Goal: Information Seeking & Learning: Learn about a topic

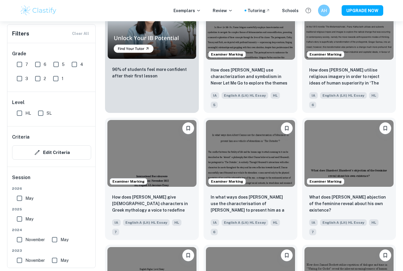
scroll to position [470, 0]
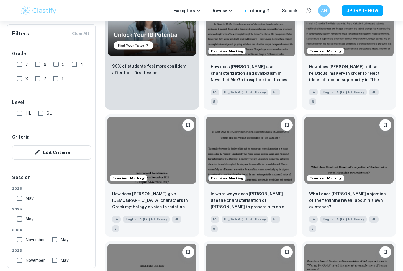
click at [183, 142] on img at bounding box center [152, 150] width 89 height 67
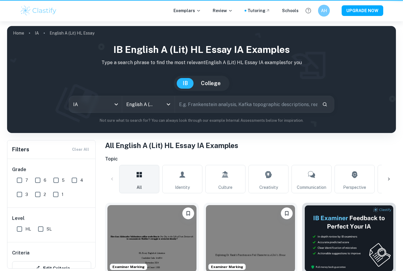
scroll to position [489, 0]
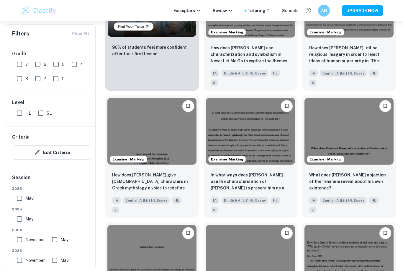
click at [381, 112] on img at bounding box center [349, 131] width 89 height 67
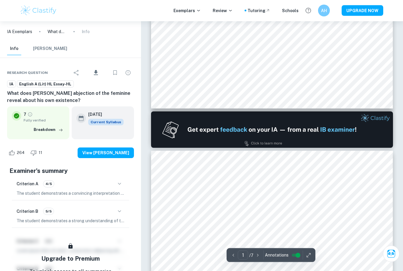
type input "2"
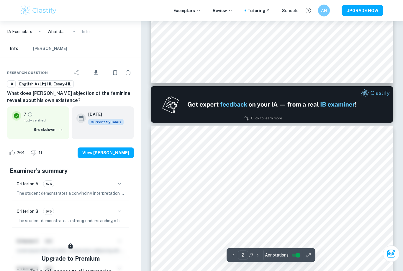
scroll to position [258, 0]
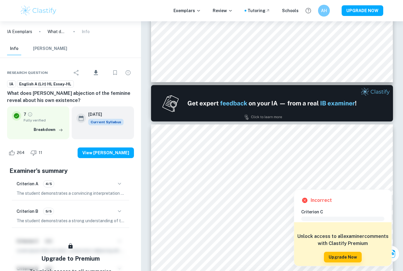
click at [372, 180] on div at bounding box center [373, 183] width 9 height 9
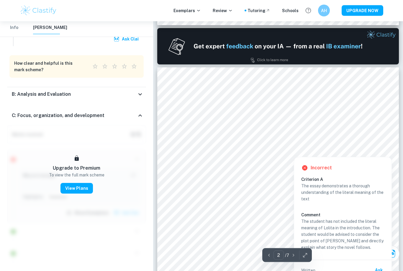
scroll to position [316, 0]
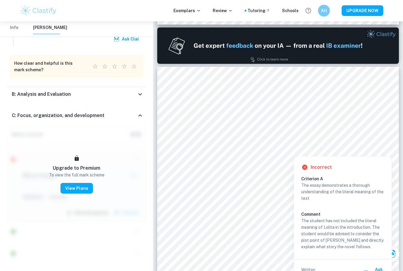
click at [302, 170] on icon at bounding box center [305, 167] width 7 height 7
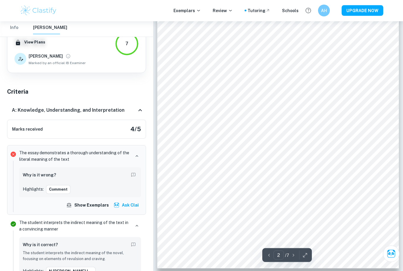
scroll to position [429, 0]
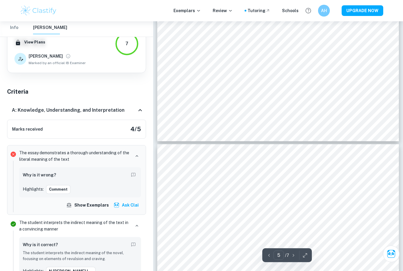
type input "4"
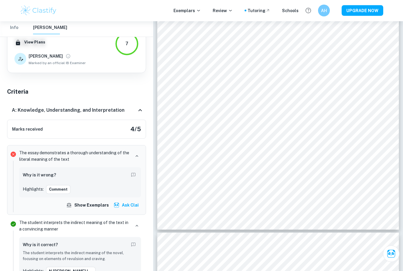
scroll to position [1118, 0]
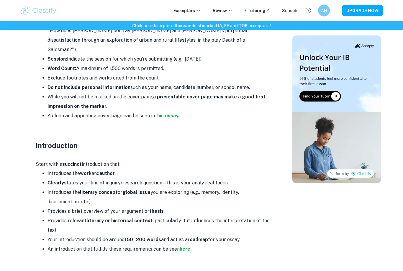
scroll to position [350, 0]
click at [187, 246] on strong "here." at bounding box center [186, 249] width 12 height 6
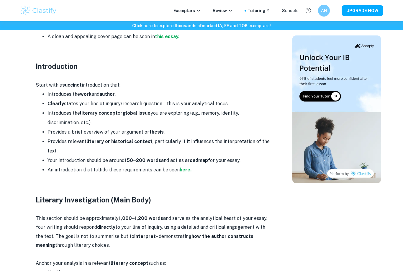
scroll to position [426, 0]
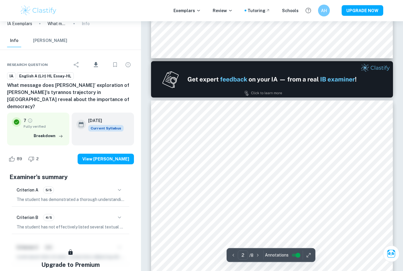
scroll to position [282, 0]
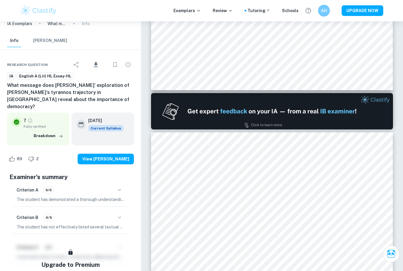
type input "1"
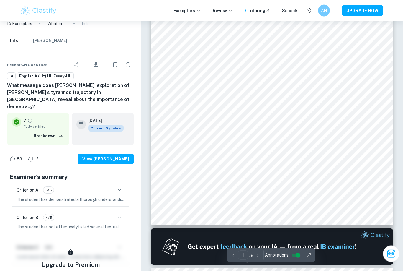
scroll to position [112, 0]
